Goal: Task Accomplishment & Management: Manage account settings

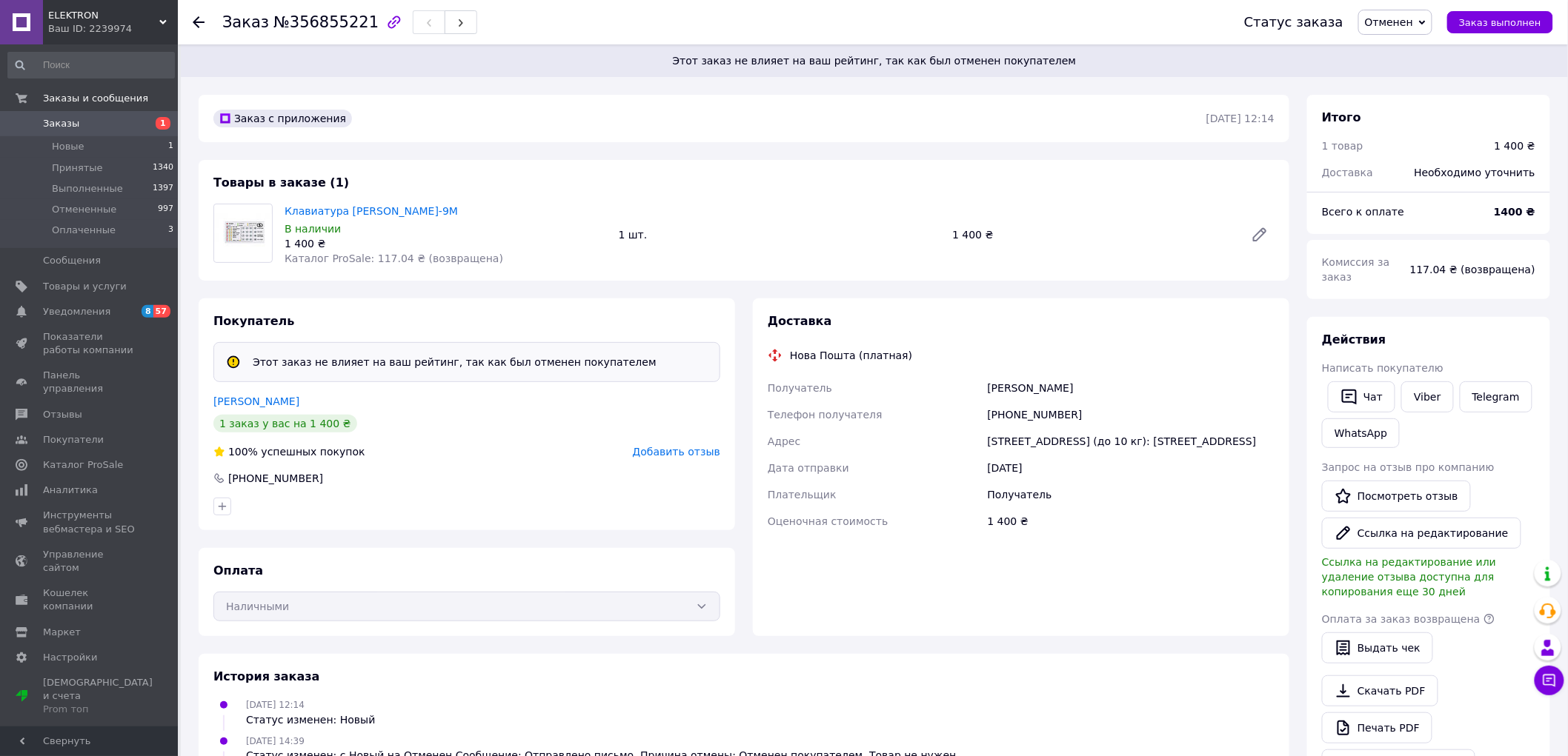
click at [734, 151] on div "Заказ с приложения [DATE] 12:14 Товары в заказе (1) Клавиатура [PERSON_NAME]-9М…" at bounding box center [744, 624] width 1109 height 1059
click at [193, 21] on use at bounding box center [198, 22] width 12 height 12
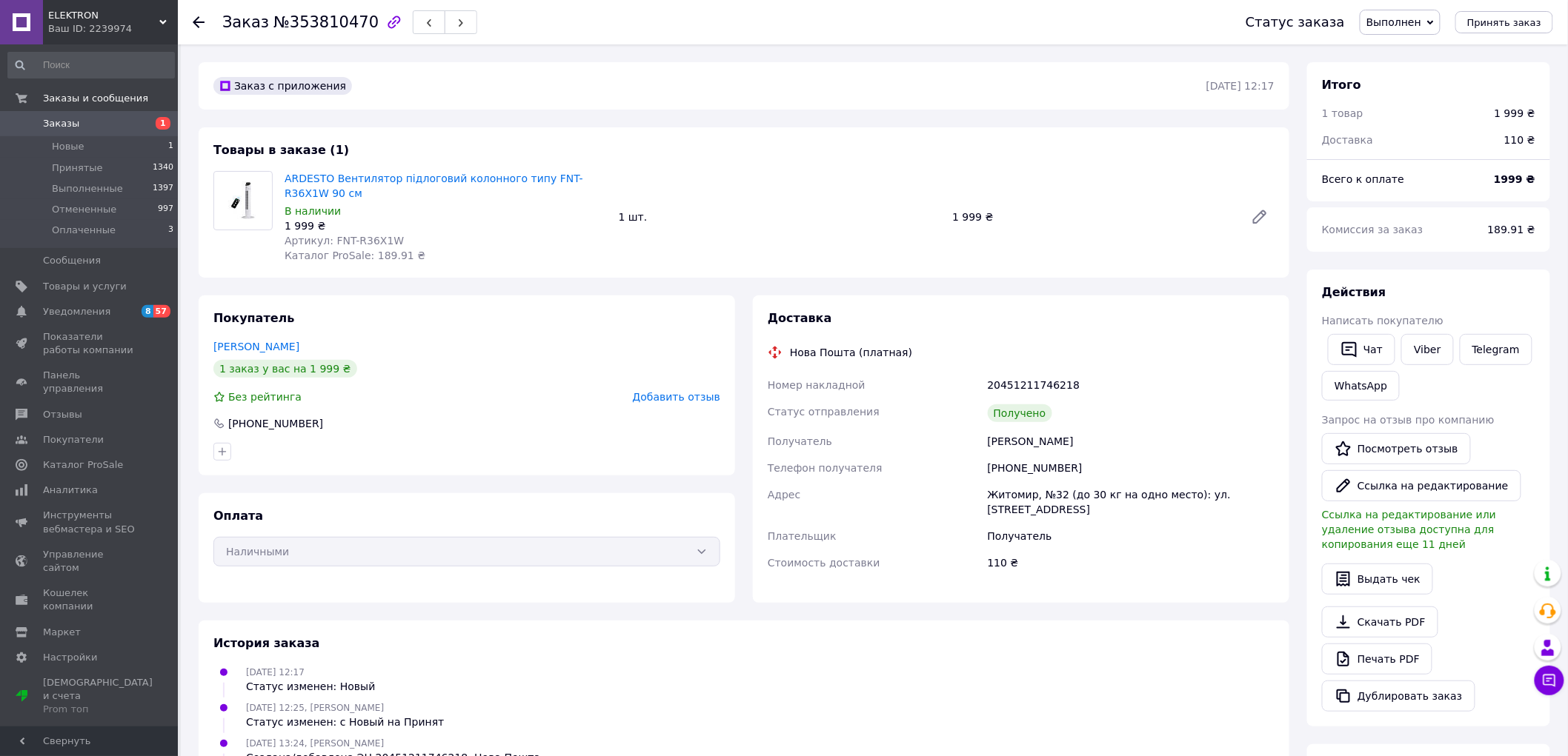
click at [751, 119] on div "Заказ с приложения [DATE] 12:17 Товары в заказе (1) ARDESTO Вентилятор підлогов…" at bounding box center [744, 573] width 1109 height 1023
click at [73, 120] on span "Заказы" at bounding box center [60, 124] width 36 height 13
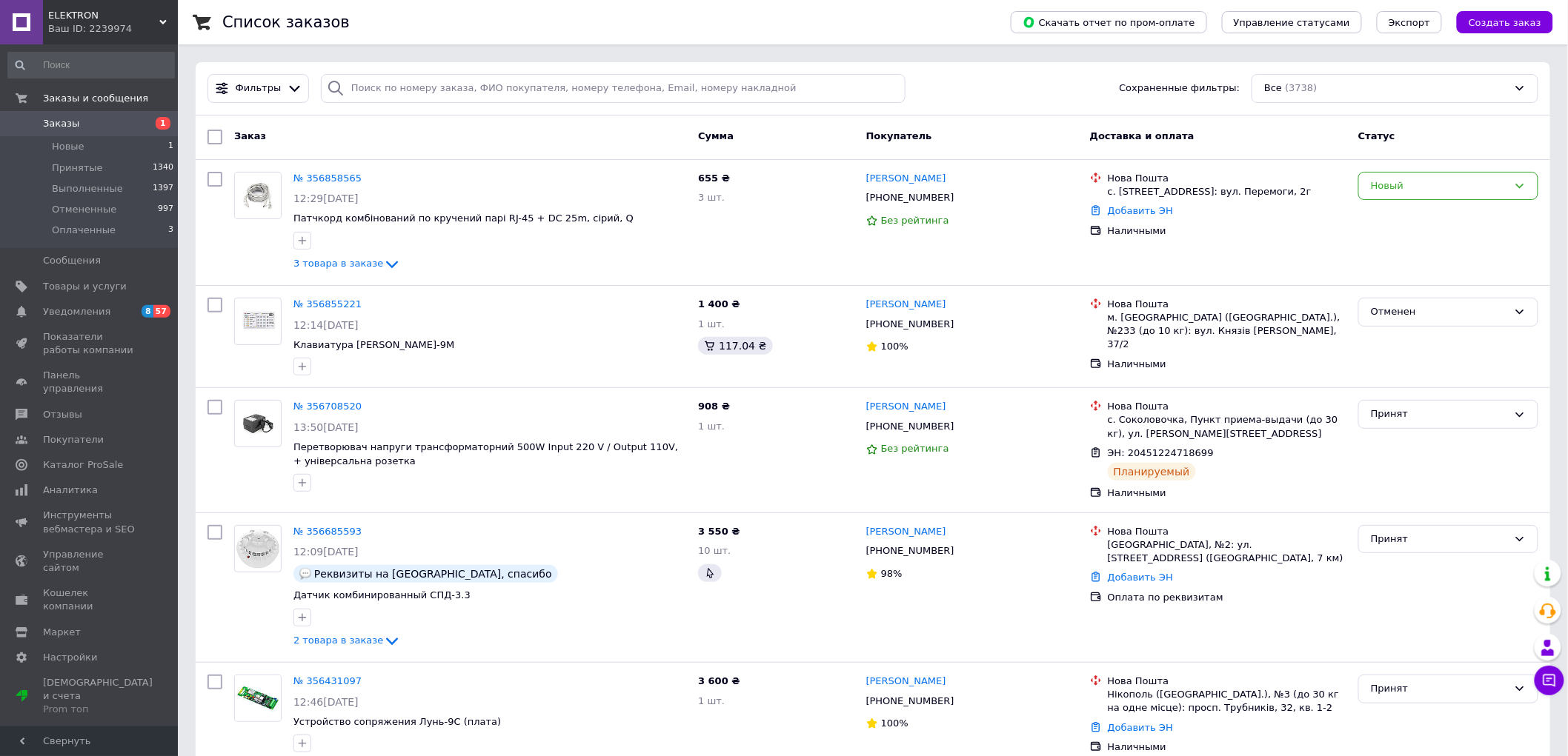
click at [789, 245] on div "655 ₴ 3 шт." at bounding box center [776, 222] width 168 height 113
click at [694, 83] on input "search" at bounding box center [612, 89] width 585 height 29
type input "метроном"
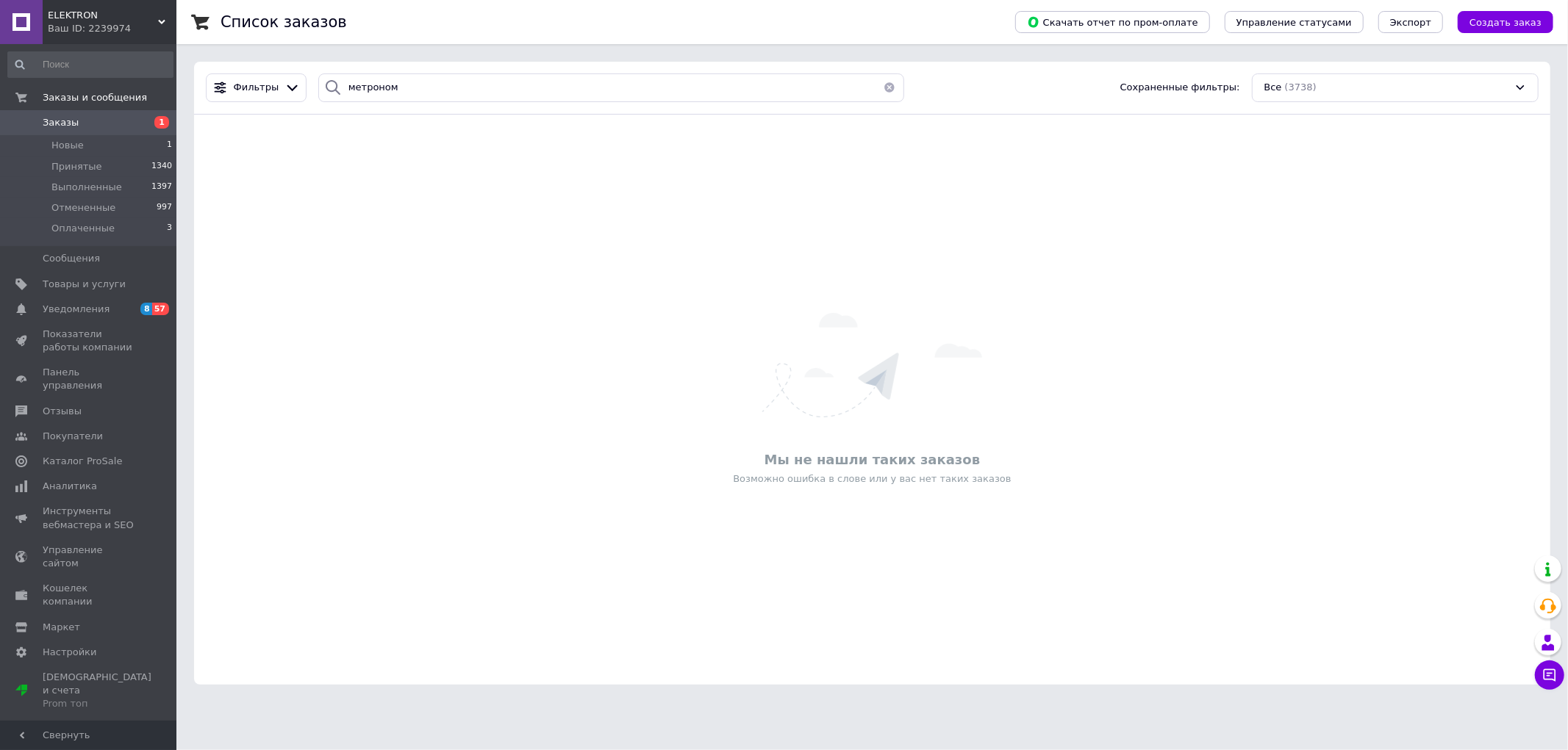
click at [71, 119] on span "Заказы" at bounding box center [60, 123] width 36 height 13
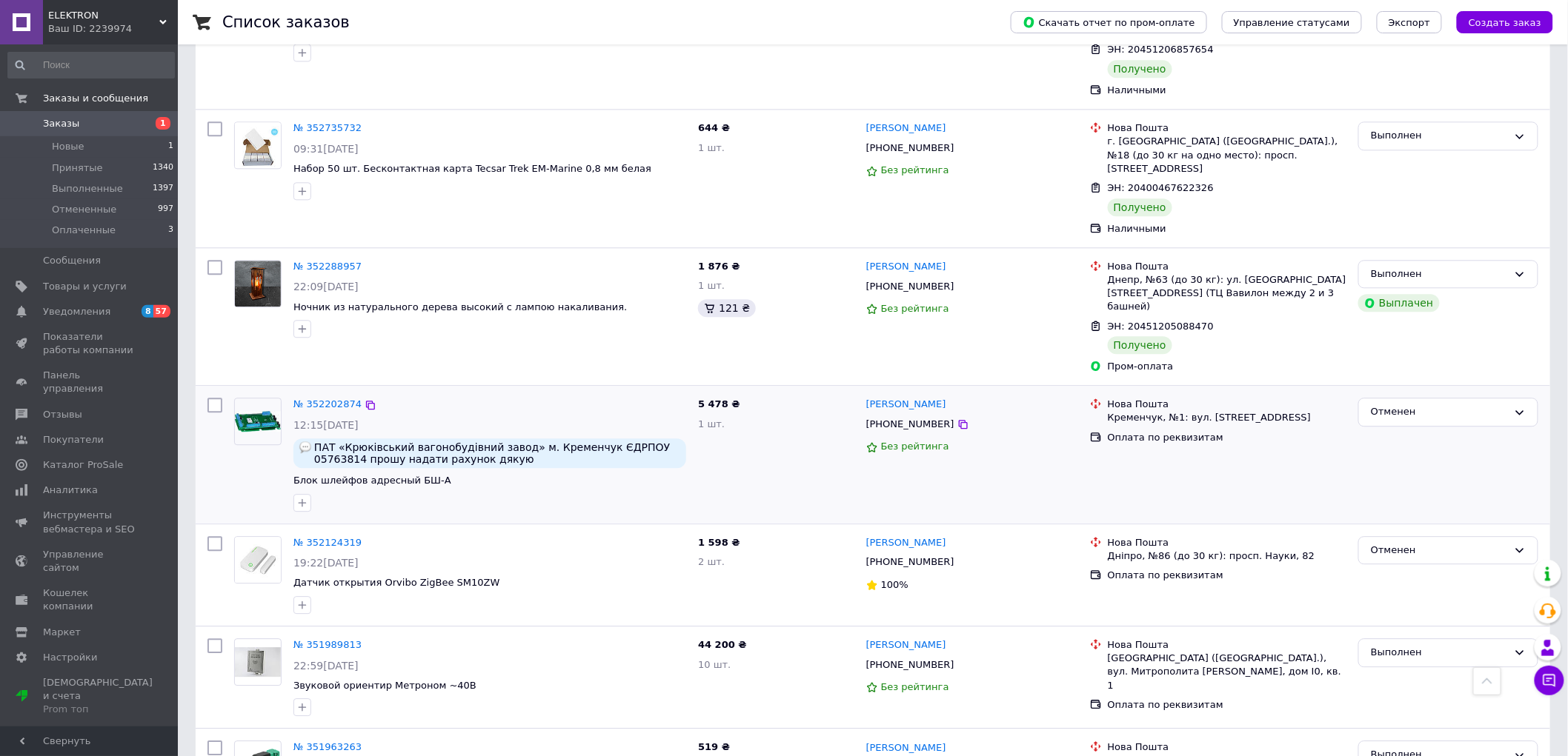
scroll to position [3867, 0]
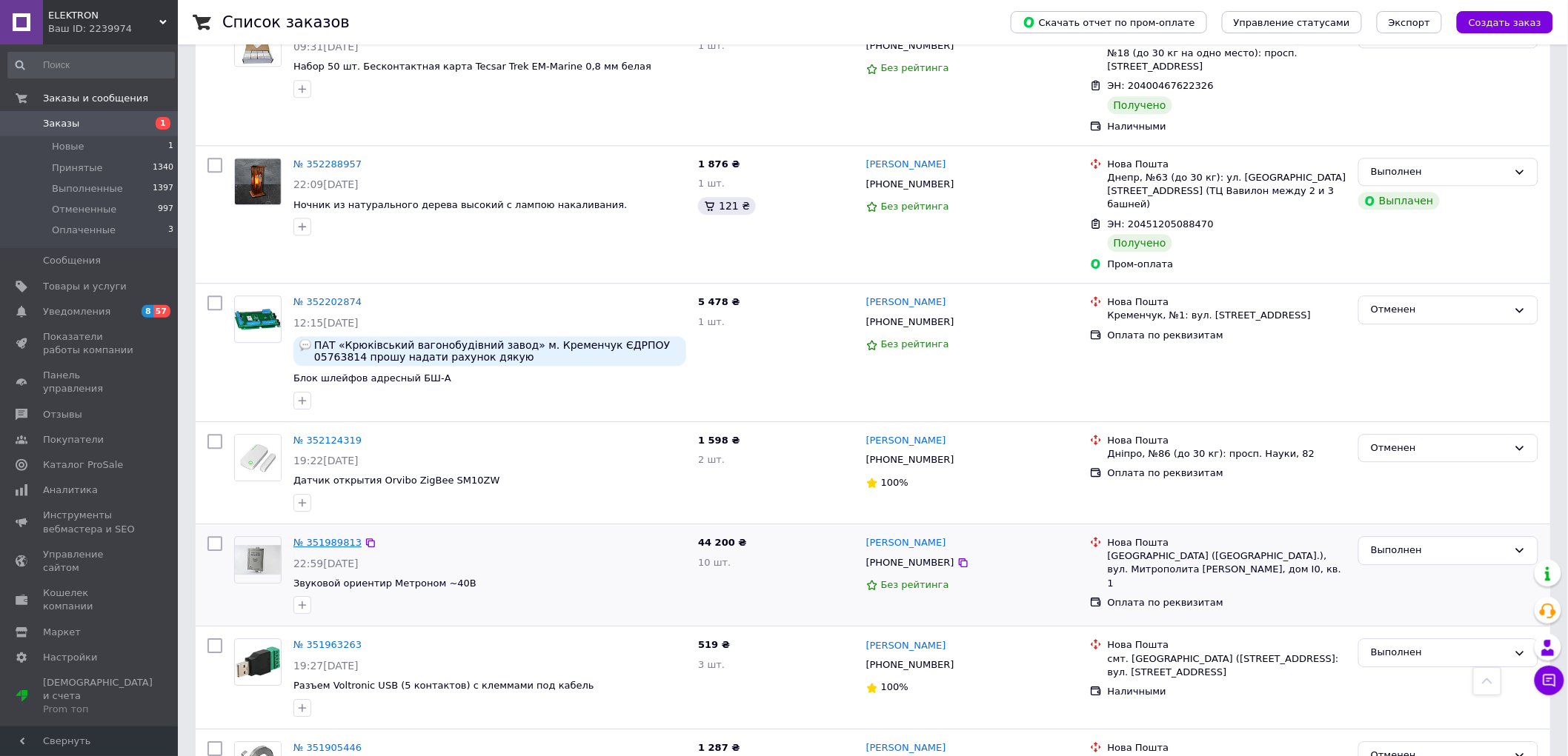
click at [320, 537] on link "№ 351989813" at bounding box center [327, 542] width 68 height 11
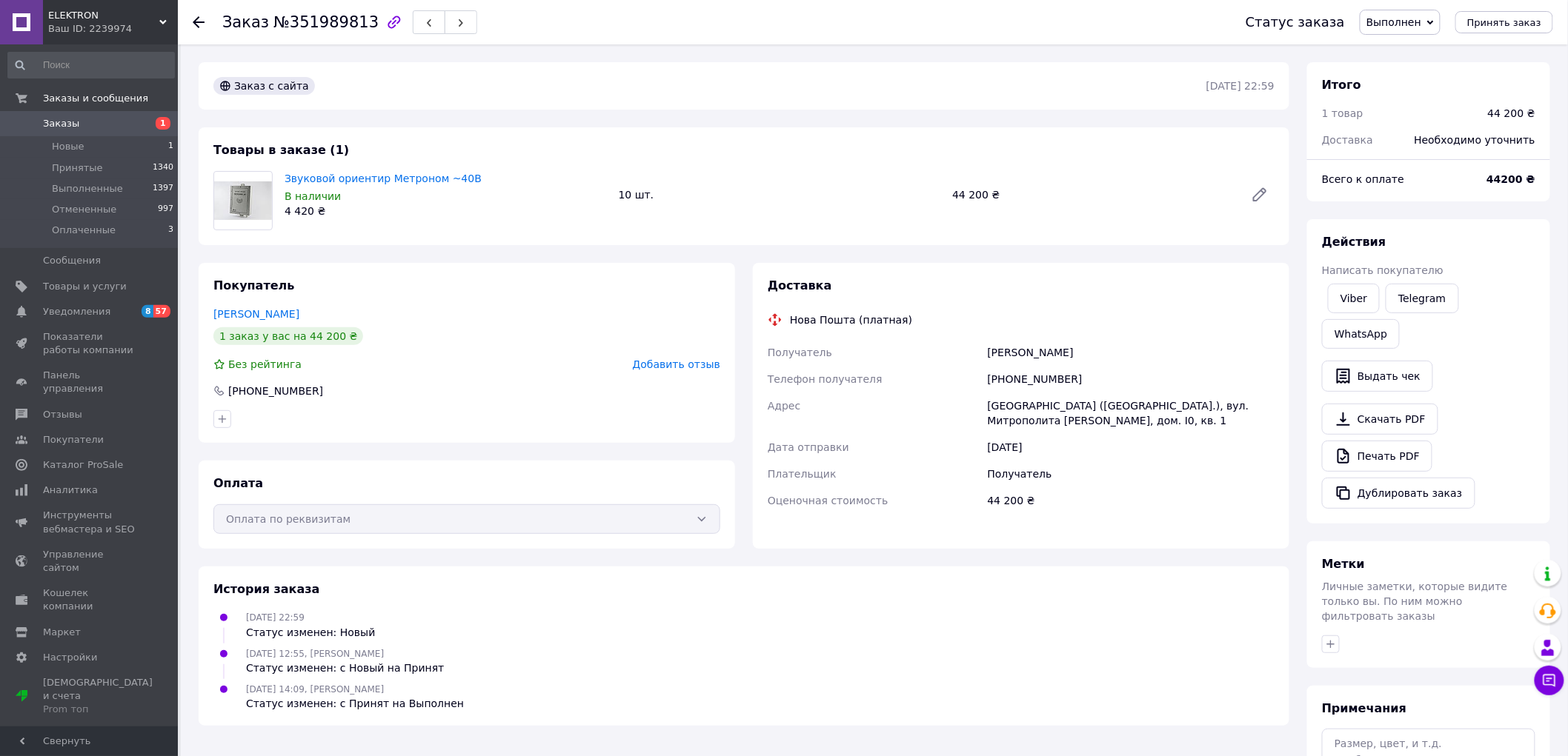
click at [753, 249] on div "Заказ с сайта [DATE] 22:59 Товары в заказе (1) Звуковой ориентир Метроном ~40В …" at bounding box center [744, 472] width 1109 height 820
click at [740, 215] on div "Звуковой ориентир Метроном ~40В В наличии 4 420 ₴ 10 шт. 44 200 ₴" at bounding box center [779, 195] width 1002 height 54
click at [81, 129] on span "Заказы" at bounding box center [90, 124] width 94 height 13
